Goal: Task Accomplishment & Management: Use online tool/utility

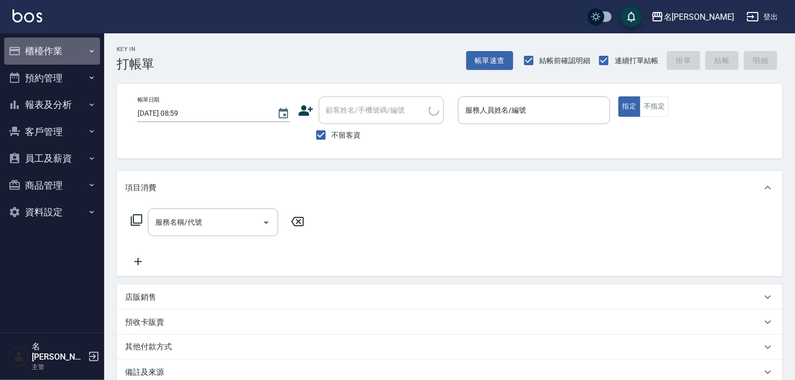
click at [49, 53] on button "櫃檯作業" at bounding box center [52, 50] width 96 height 27
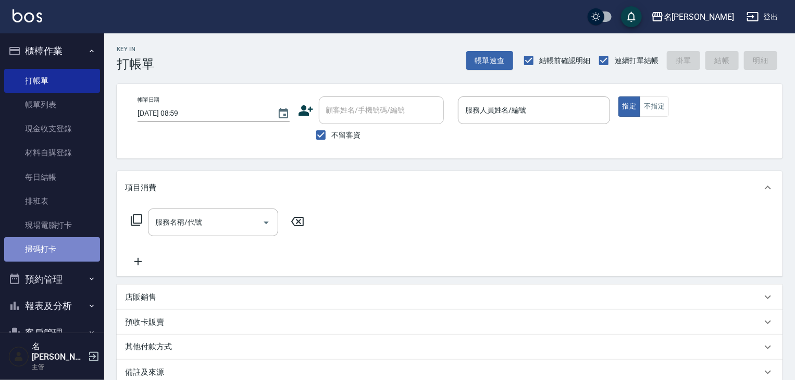
click at [52, 254] on link "掃碼打卡" at bounding box center [52, 249] width 96 height 24
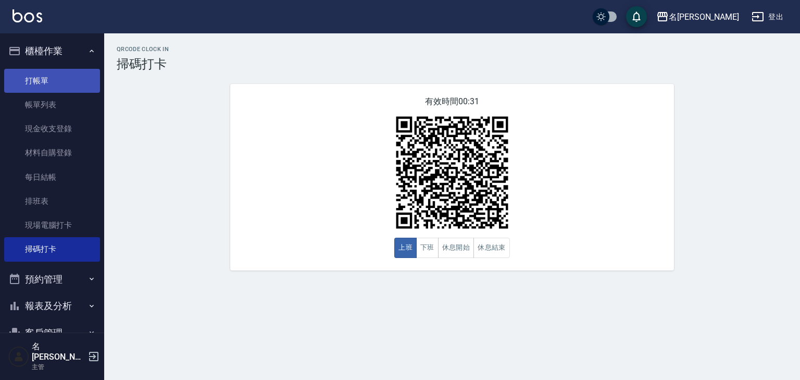
click at [80, 72] on link "打帳單" at bounding box center [52, 81] width 96 height 24
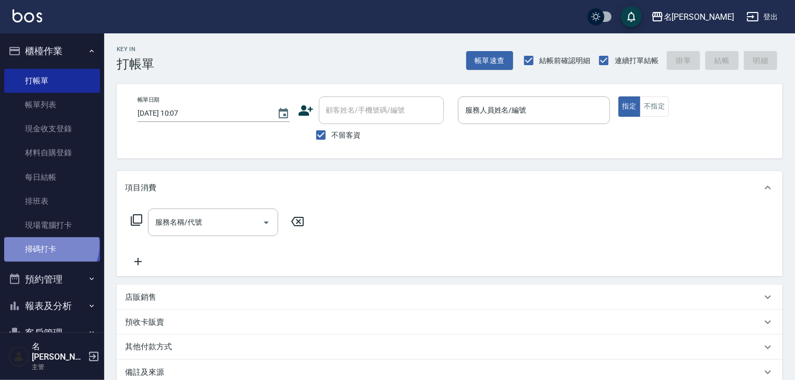
click at [50, 245] on link "掃碼打卡" at bounding box center [52, 249] width 96 height 24
